Goal: Transaction & Acquisition: Book appointment/travel/reservation

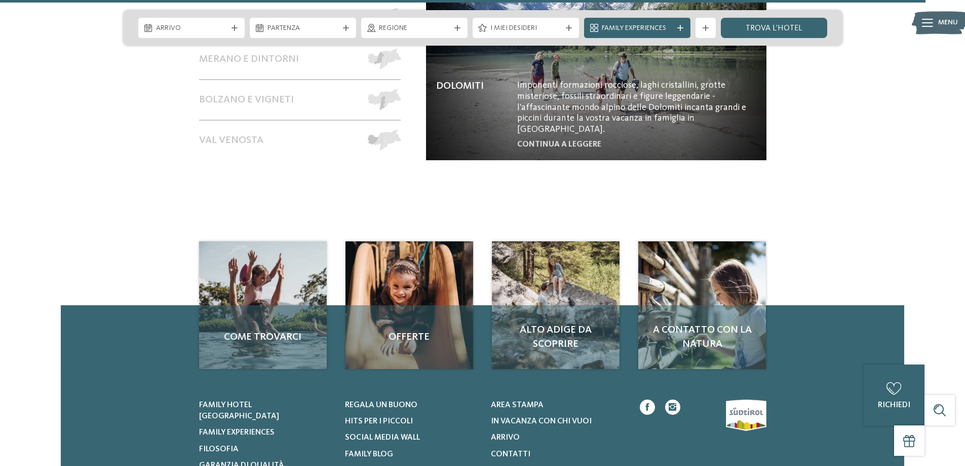
scroll to position [4560, 0]
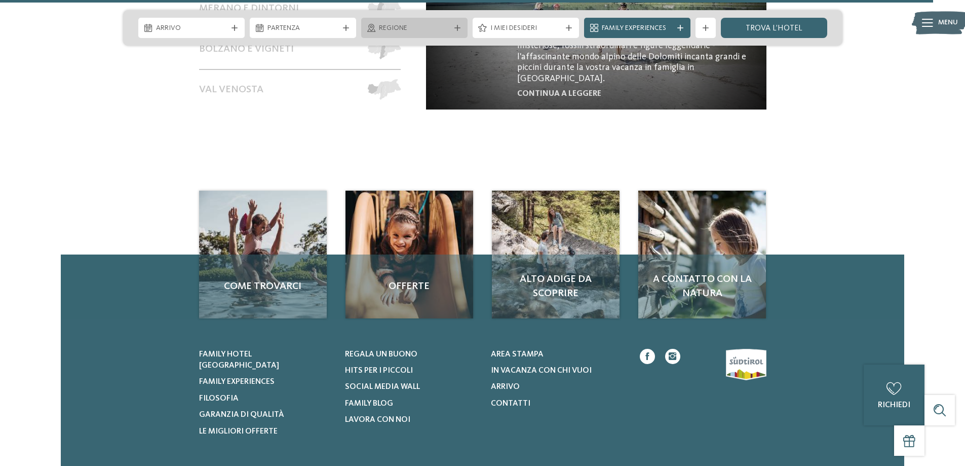
click at [447, 32] on span "Regione" at bounding box center [414, 28] width 71 height 10
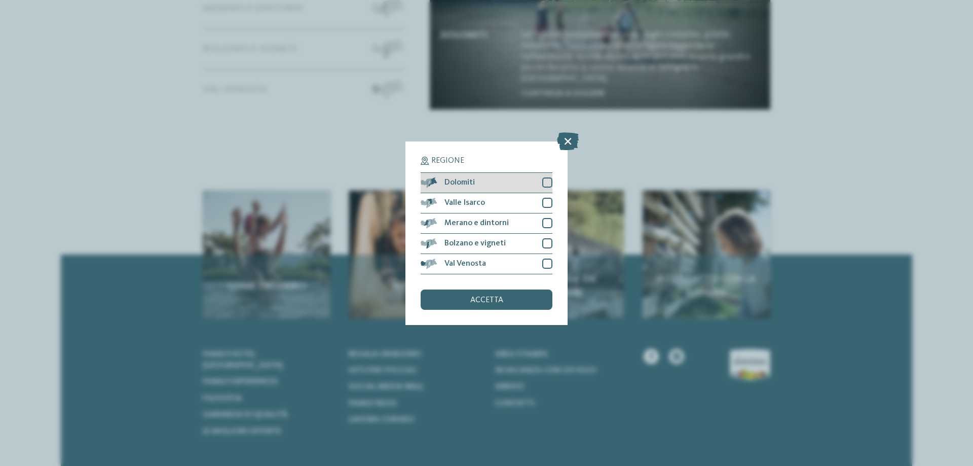
click at [544, 182] on div at bounding box center [547, 182] width 10 height 10
click at [488, 297] on span "accetta" at bounding box center [486, 300] width 33 height 8
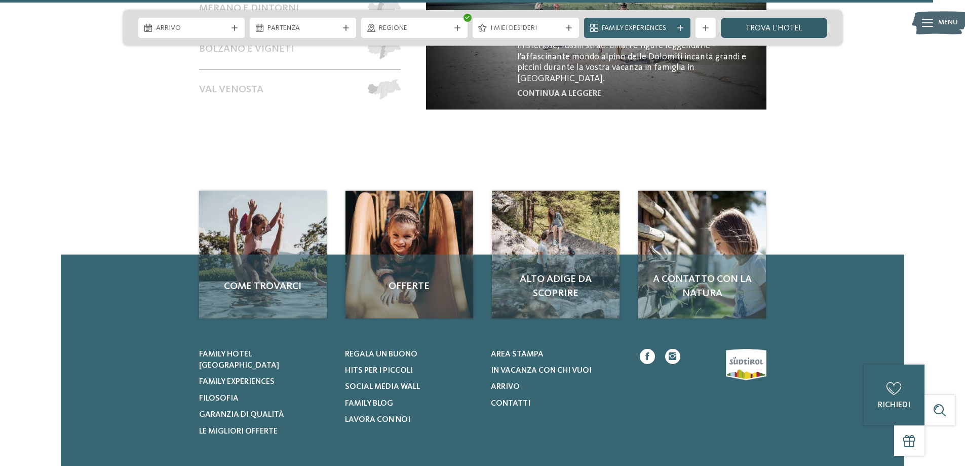
click at [767, 26] on link "trova l’hotel" at bounding box center [774, 28] width 106 height 20
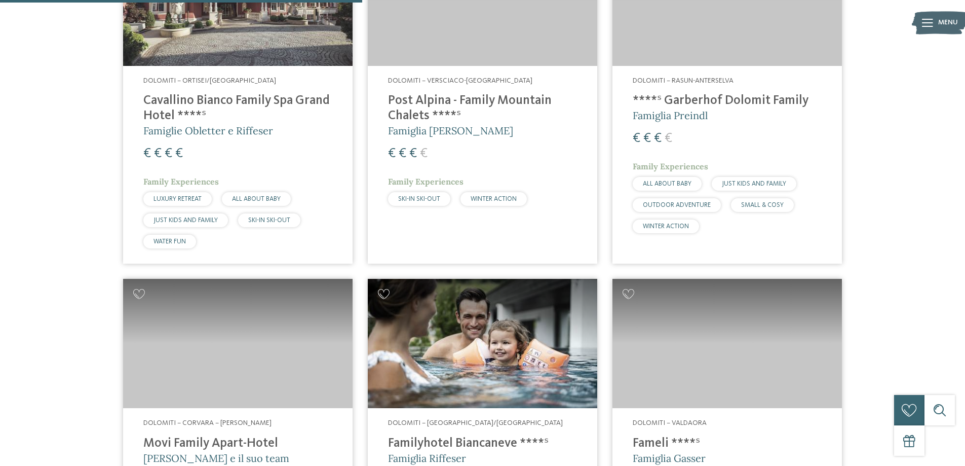
scroll to position [687, 0]
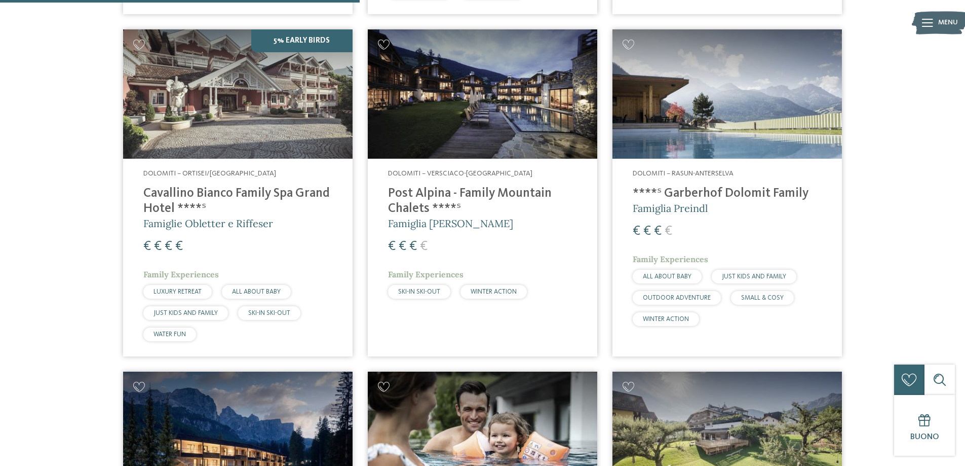
click at [425, 186] on h4 "Post Alpina - Family Mountain Chalets ****ˢ" at bounding box center [482, 201] width 189 height 30
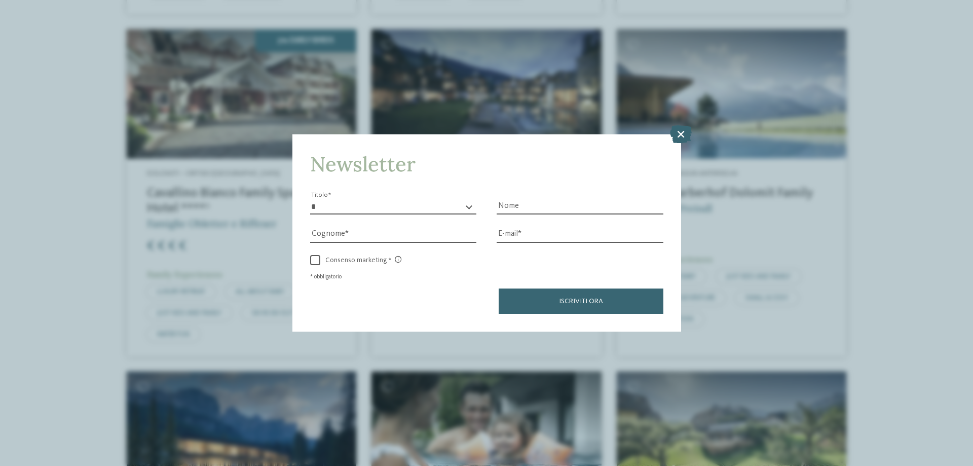
drag, startPoint x: 682, startPoint y: 134, endPoint x: 346, endPoint y: 6, distance: 359.1
click at [677, 133] on icon at bounding box center [681, 134] width 22 height 18
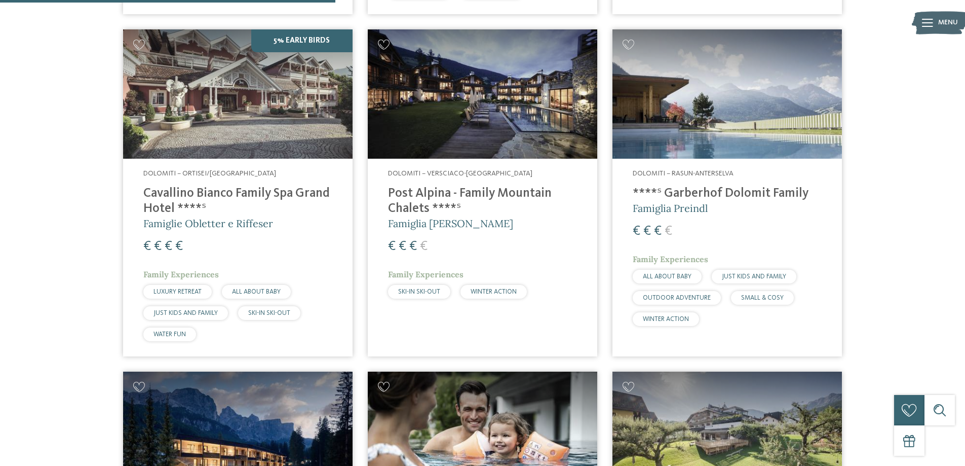
scroll to position [434, 0]
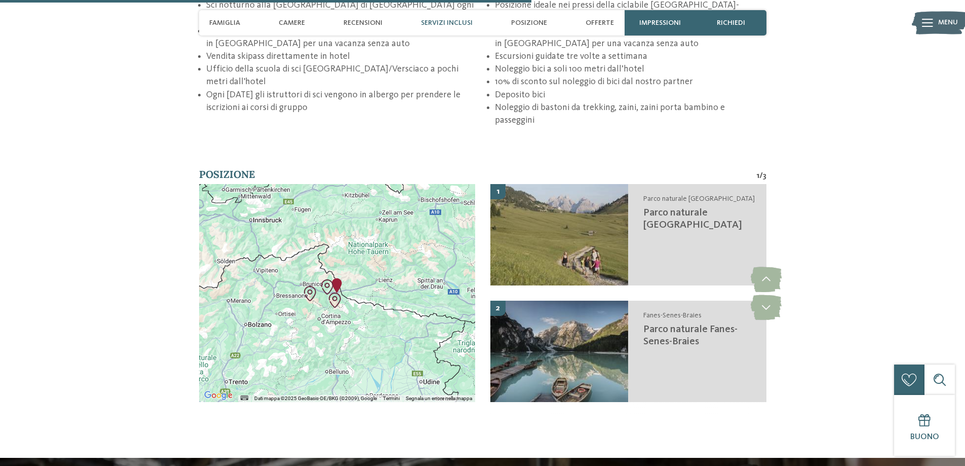
scroll to position [1875, 0]
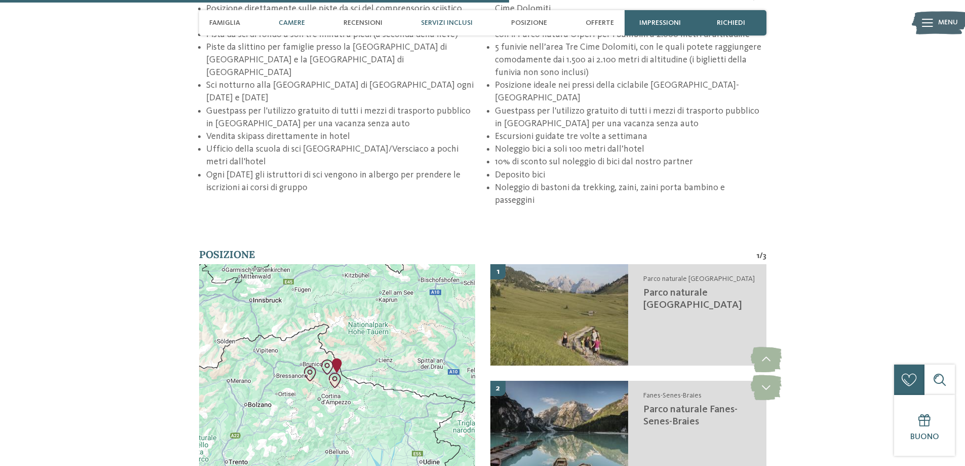
click at [294, 22] on span "Camere" at bounding box center [292, 23] width 26 height 9
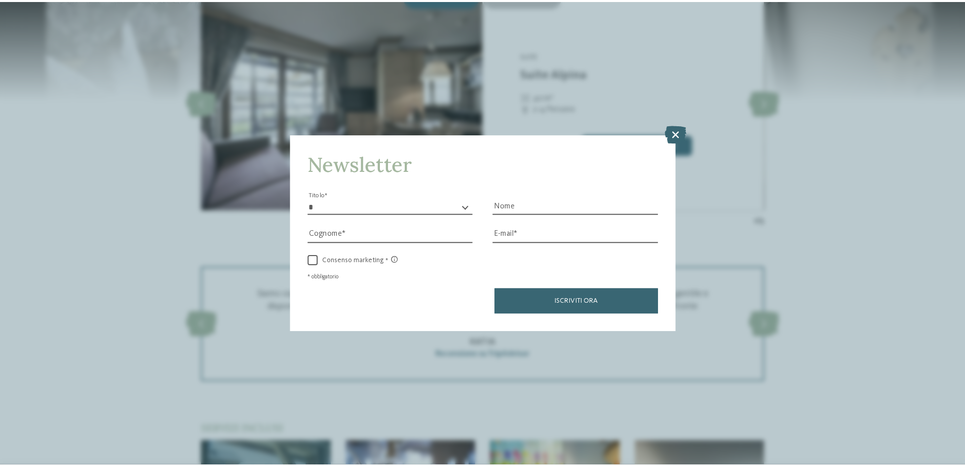
scroll to position [1194, 0]
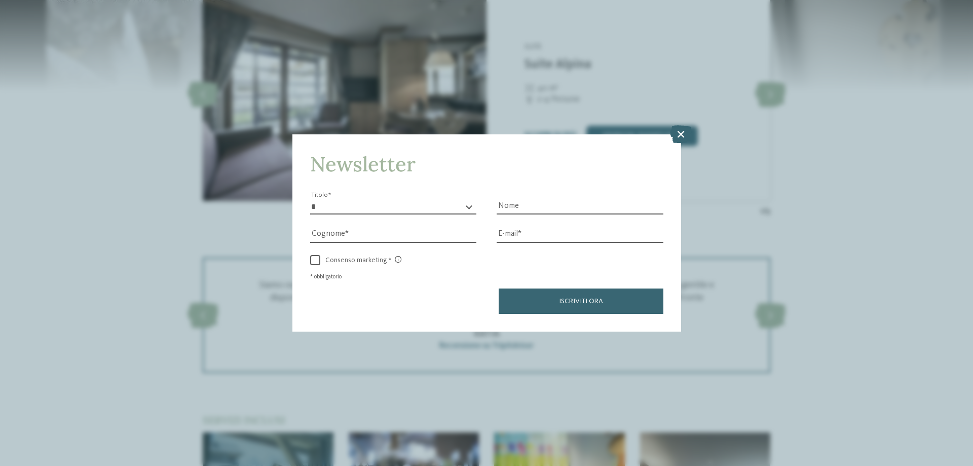
drag, startPoint x: 685, startPoint y: 133, endPoint x: 432, endPoint y: 90, distance: 256.0
click at [684, 133] on icon at bounding box center [681, 134] width 22 height 18
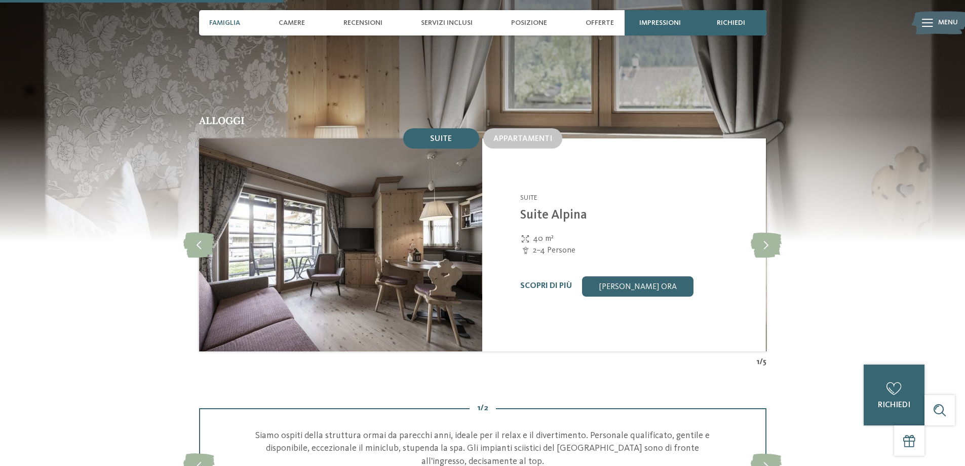
click at [226, 18] on div "Famiglia" at bounding box center [224, 22] width 41 height 25
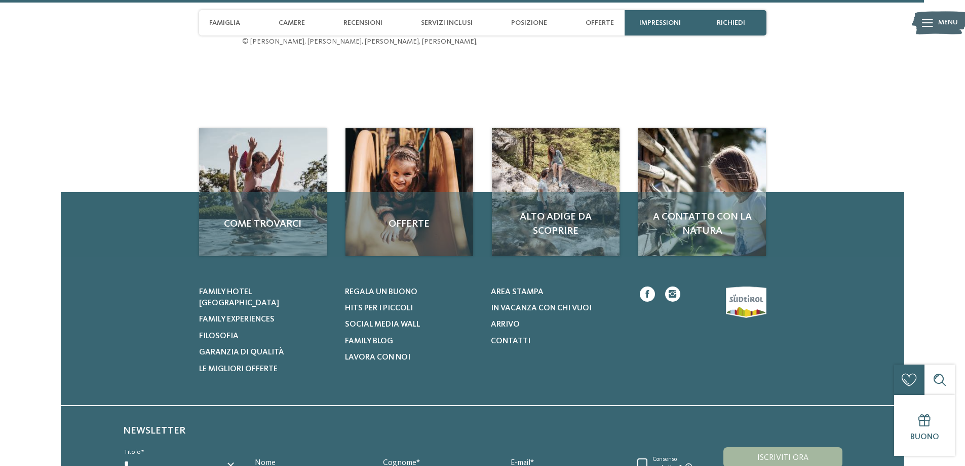
scroll to position [3552, 0]
